Goal: Check status: Check status

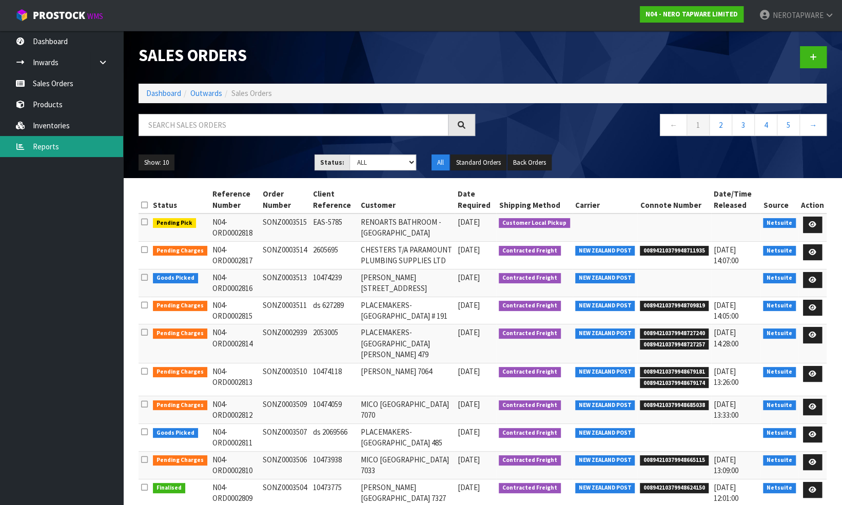
click at [58, 149] on link "Reports" at bounding box center [61, 146] width 123 height 21
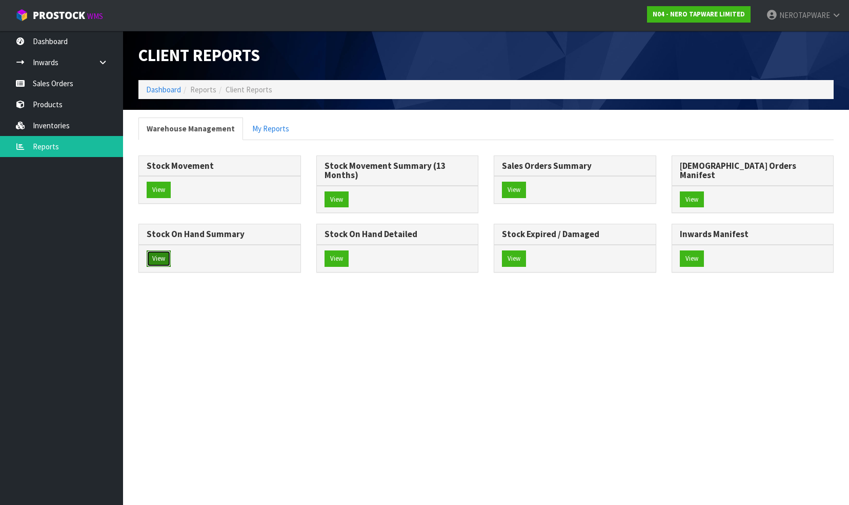
click at [171, 250] on button "View" at bounding box center [159, 258] width 24 height 16
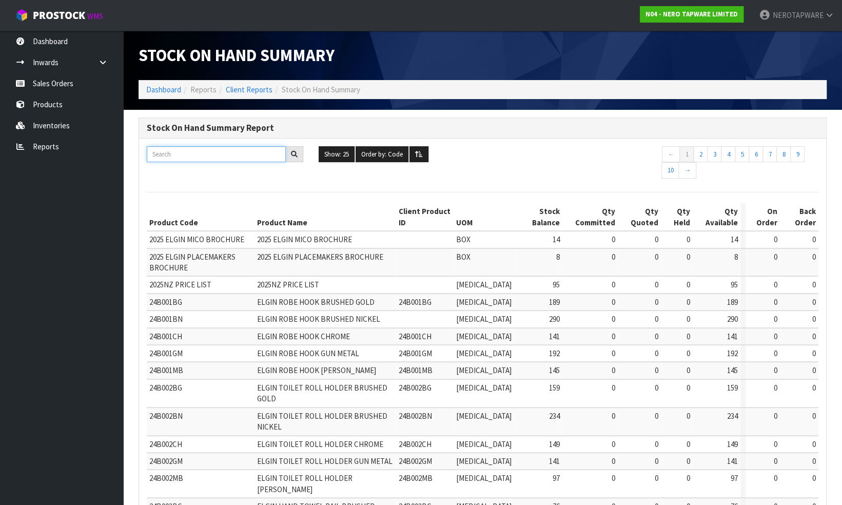
click at [181, 152] on input "text" at bounding box center [216, 154] width 139 height 16
paste input "NR232105ABN"
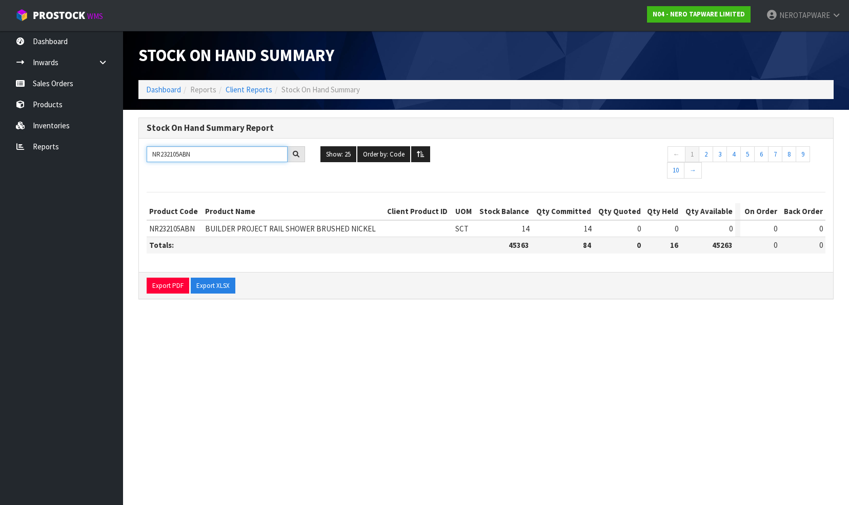
type input "NR232105ABN"
click at [65, 85] on link "Sales Orders" at bounding box center [61, 83] width 123 height 21
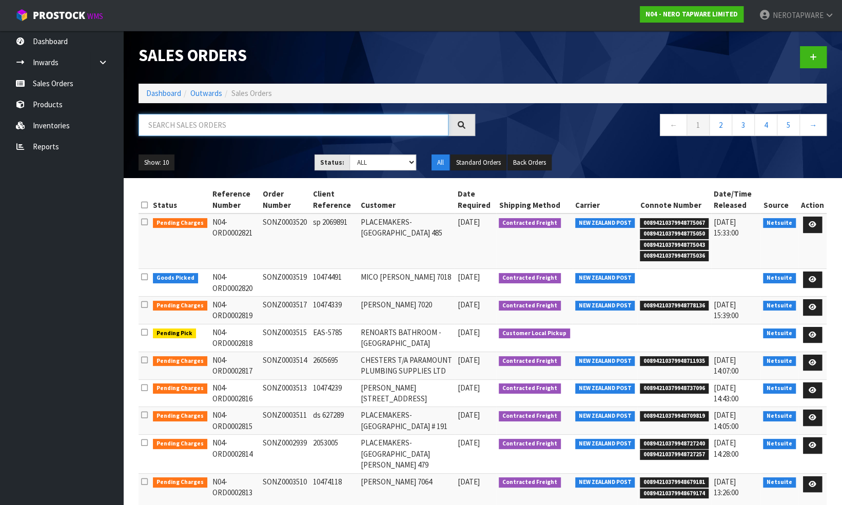
click at [177, 124] on input "text" at bounding box center [293, 125] width 310 height 22
click at [176, 124] on input "text" at bounding box center [293, 125] width 310 height 22
